Goal: Task Accomplishment & Management: Manage account settings

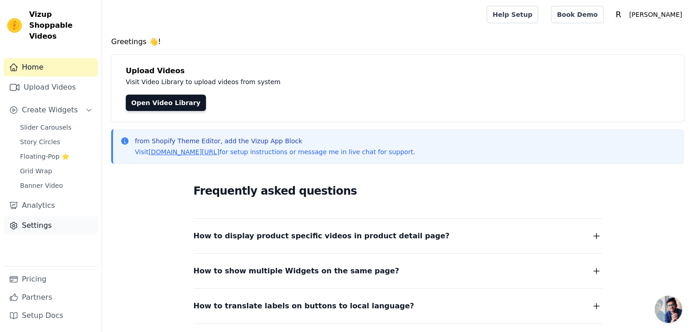
click at [49, 217] on link "Settings" at bounding box center [51, 226] width 94 height 18
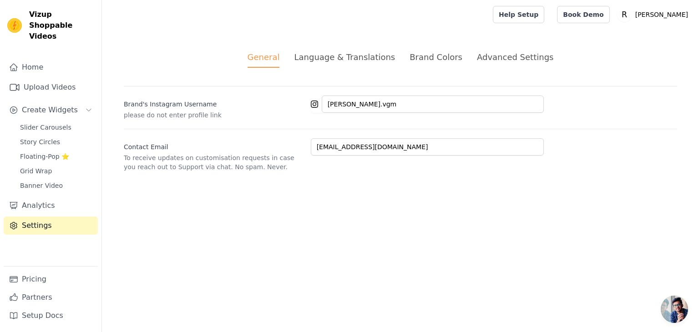
click at [343, 59] on div "Language & Translations" at bounding box center [344, 57] width 101 height 12
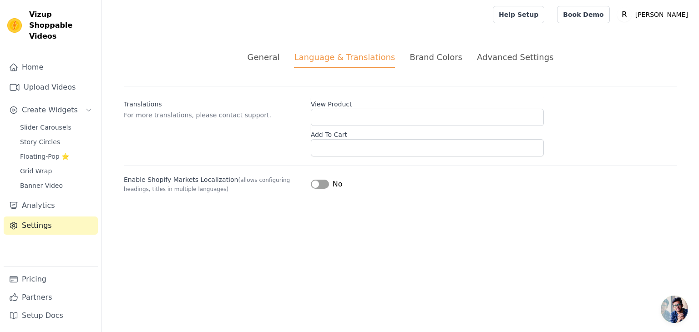
click at [434, 60] on div "Brand Colors" at bounding box center [436, 57] width 53 height 12
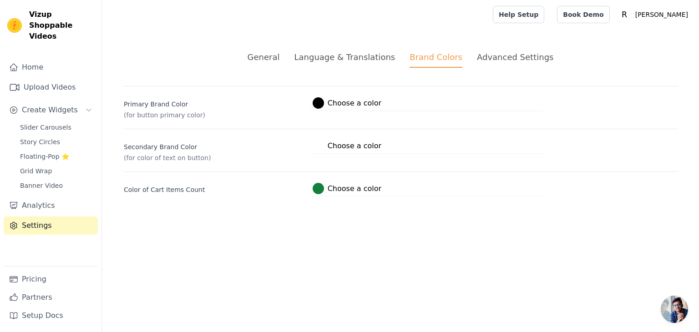
click at [321, 101] on div at bounding box center [318, 102] width 11 height 11
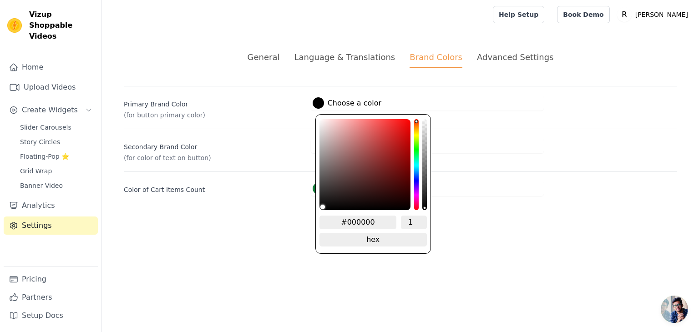
type input "#8a7a7a"
click at [330, 159] on div "color picker" at bounding box center [365, 164] width 91 height 91
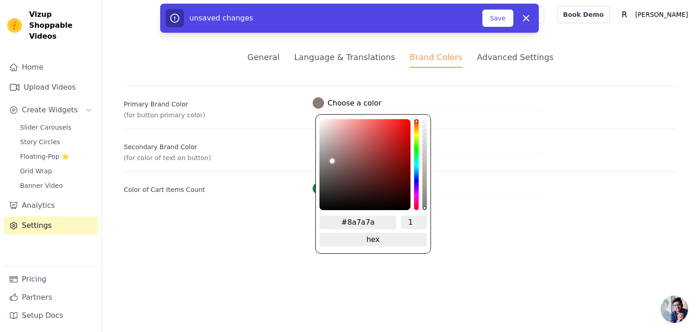
type input "#817171"
type input "#817070"
type input "#806f6f"
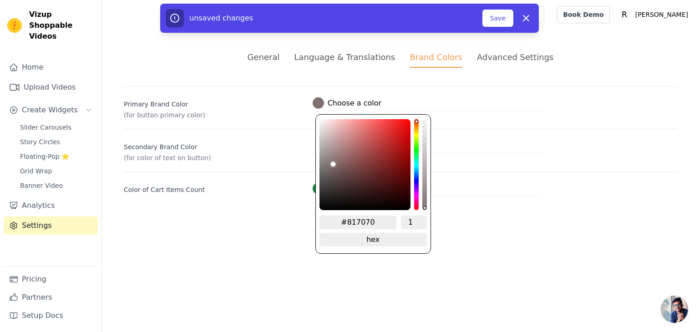
type input "#806f6f"
type input "#7d6d6d"
type input "#7c6c6c"
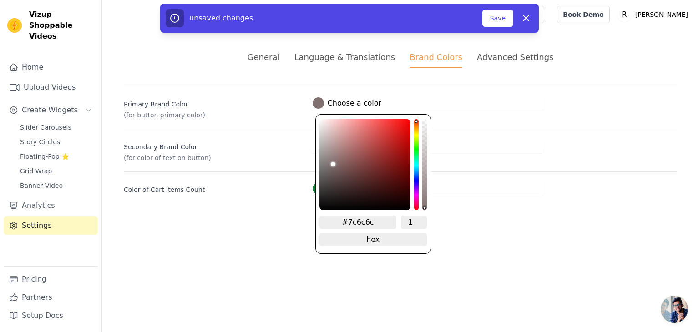
type input "#7a6b6b"
type input "#786969"
type input "#776767"
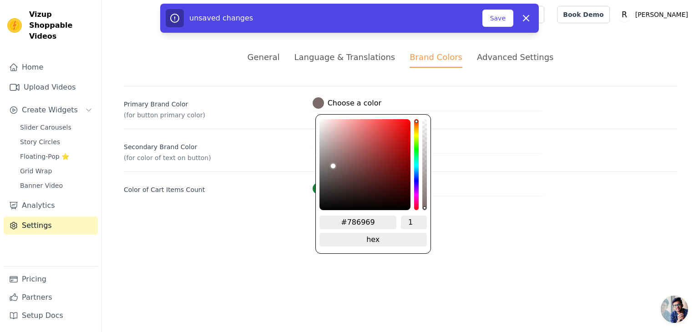
type input "#776767"
type input "#756666"
click at [331, 167] on div "brightness channel" at bounding box center [333, 164] width 5 height 89
click at [503, 218] on html "Vizup Shoppable Videos Home Upload Videos Create Widgets Slider Carousels Story…" at bounding box center [349, 109] width 699 height 218
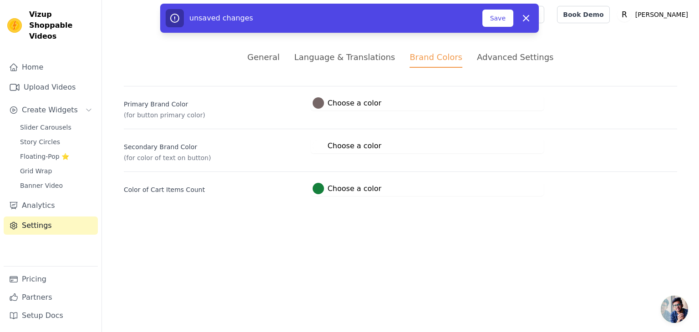
click at [491, 57] on div "Advanced Settings" at bounding box center [515, 57] width 76 height 12
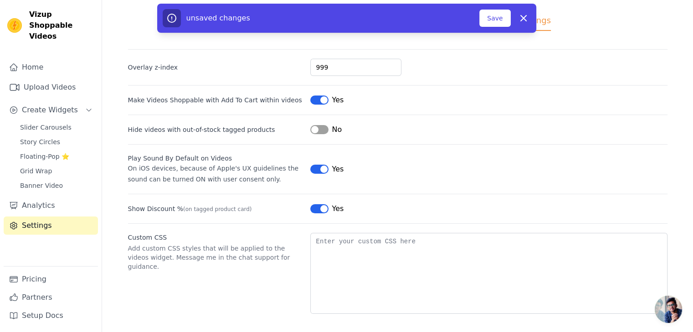
scroll to position [40, 0]
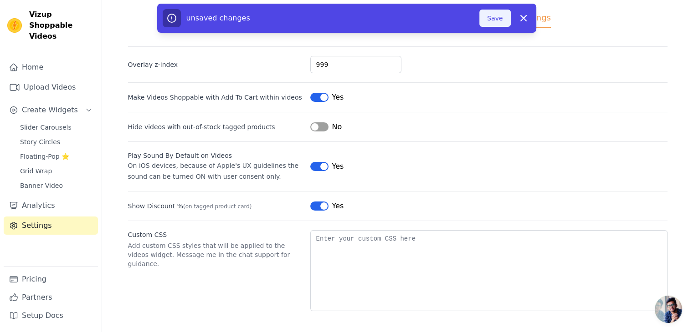
click at [490, 13] on button "Save" at bounding box center [494, 18] width 31 height 17
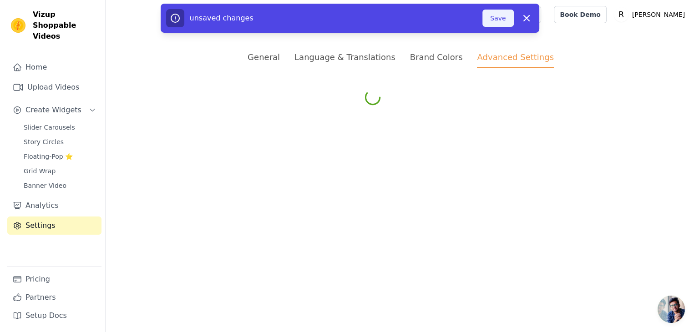
scroll to position [0, 0]
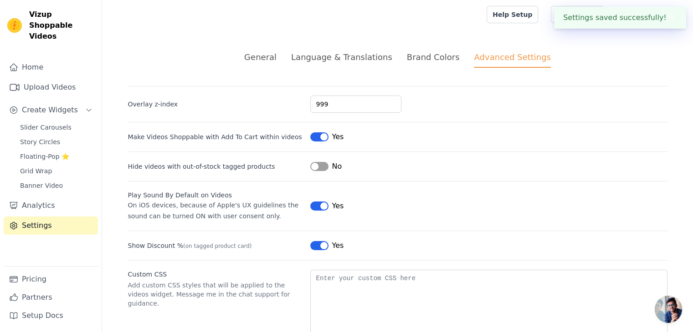
click at [362, 54] on div "Language & Translations" at bounding box center [341, 57] width 101 height 12
